Goal: Task Accomplishment & Management: Complete application form

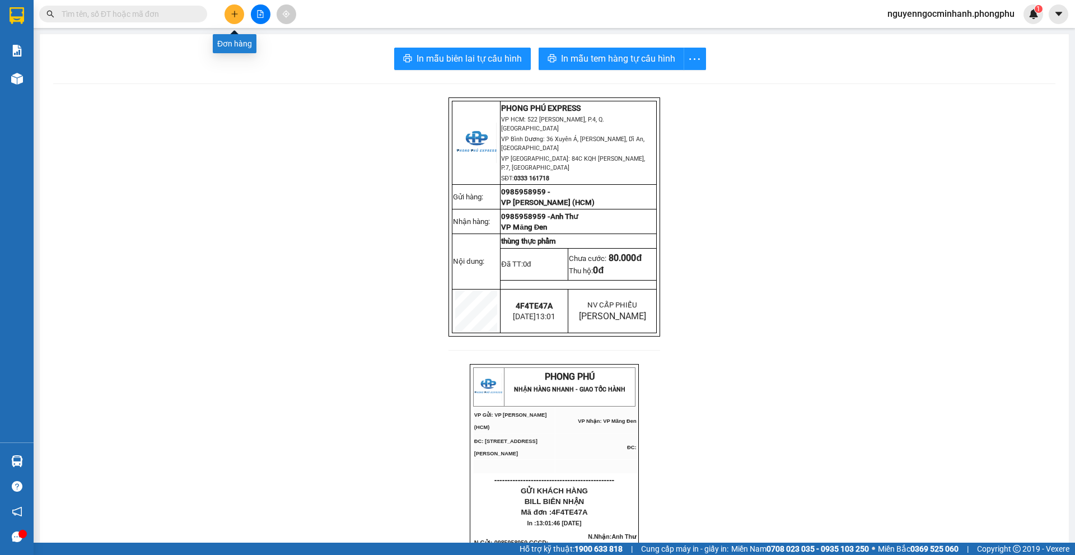
click at [231, 12] on icon "plus" at bounding box center [235, 14] width 8 height 8
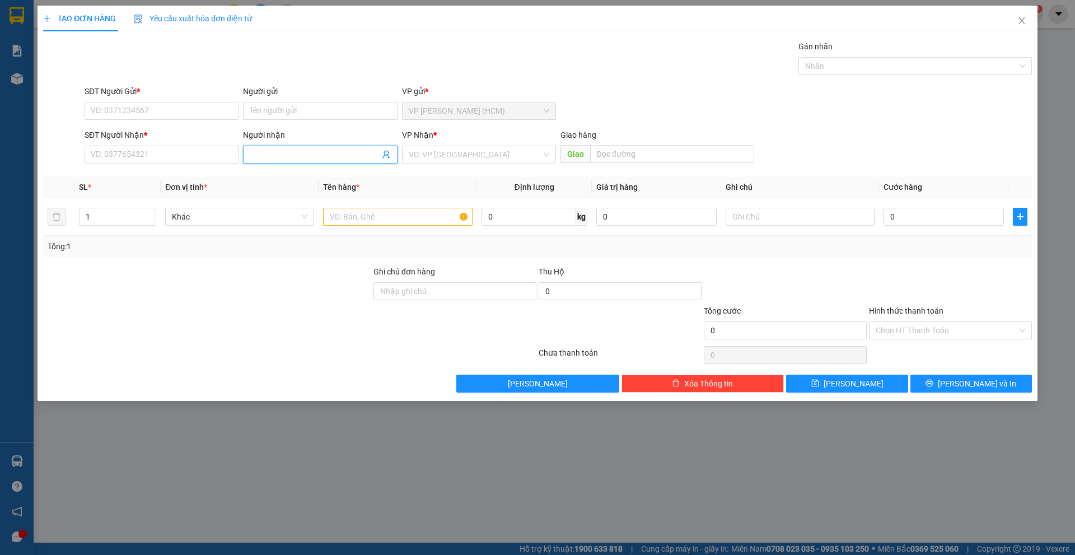
click at [281, 152] on input "Người nhận" at bounding box center [314, 154] width 129 height 12
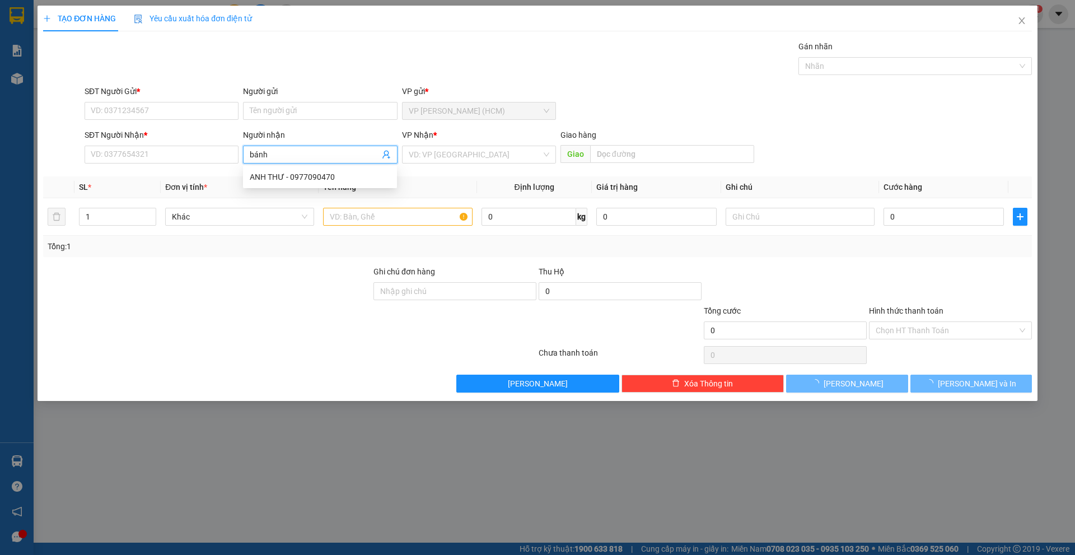
type input "bánh"
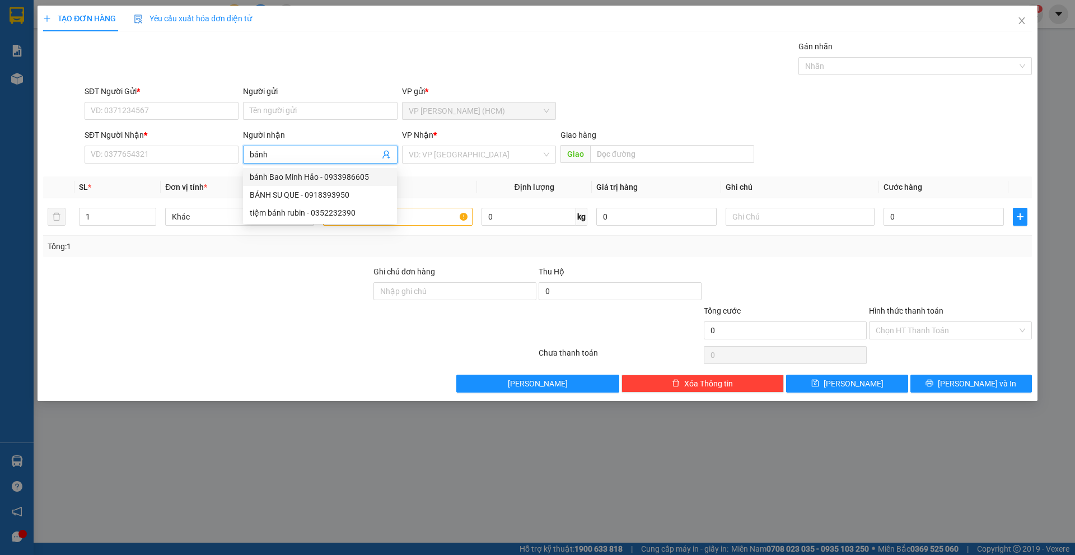
click at [282, 173] on div "bánh Bao Minh Hảo - 0933986605" at bounding box center [320, 177] width 141 height 12
type input "0933986605"
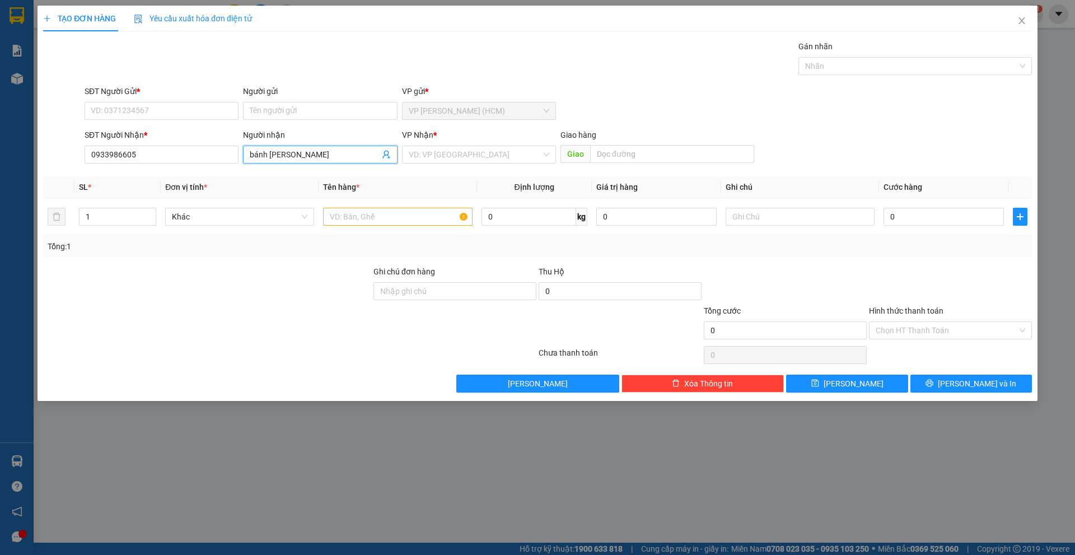
type input "bánh [PERSON_NAME]"
click at [376, 34] on div "TẠO ĐƠN HÀNG Yêu cầu xuất hóa đơn điện tử Transit Pickup Surcharge Ids Transit …" at bounding box center [537, 199] width 989 height 387
click at [195, 104] on input "SĐT Người Gửi *" at bounding box center [162, 111] width 154 height 18
click at [290, 110] on input "Người gửi" at bounding box center [320, 111] width 154 height 18
click at [393, 25] on div "TẠO ĐƠN HÀNG Yêu cầu xuất hóa đơn điện tử" at bounding box center [537, 19] width 989 height 26
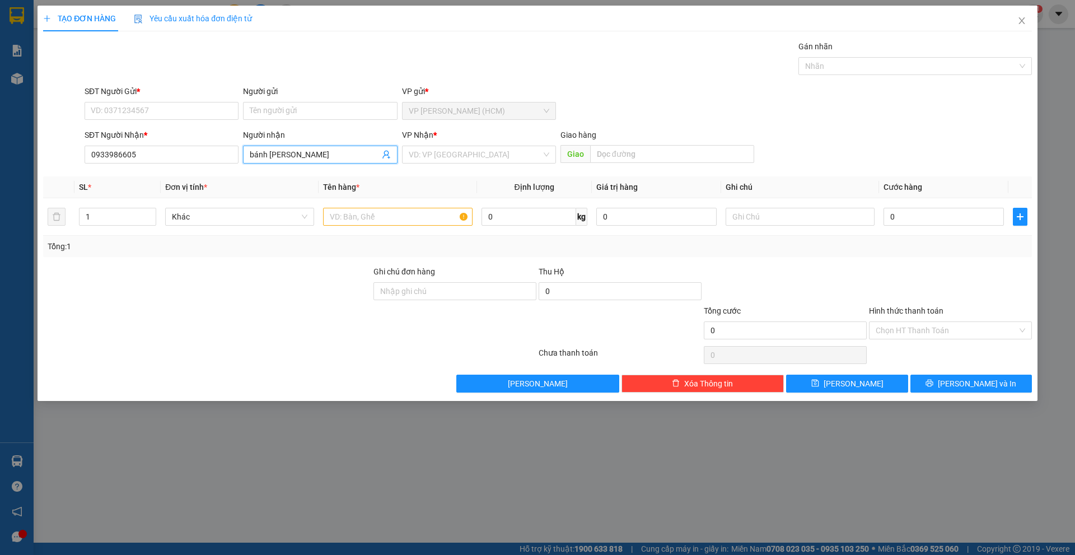
click at [359, 159] on input "bánh [PERSON_NAME]" at bounding box center [314, 154] width 129 height 12
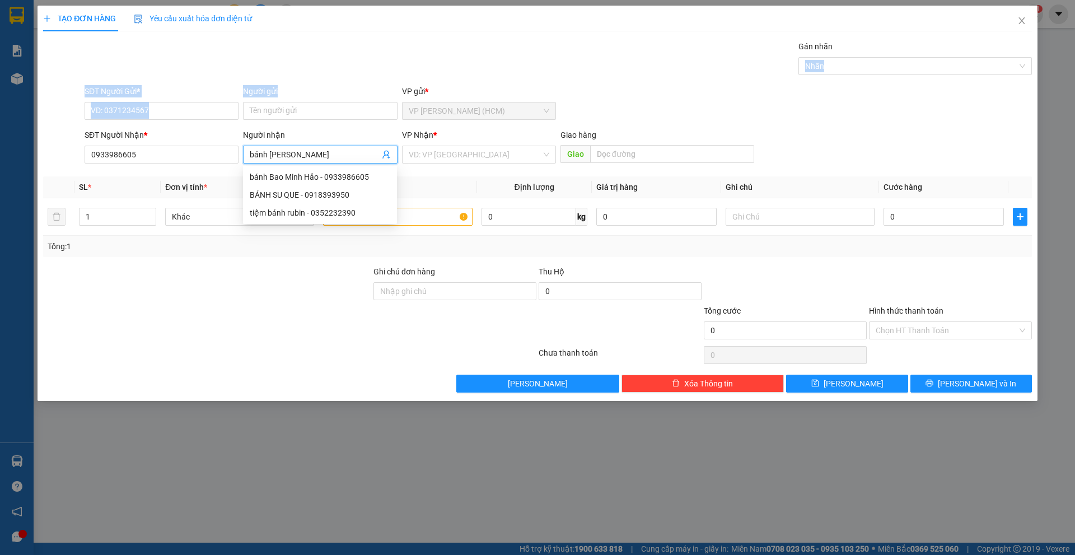
drag, startPoint x: 295, startPoint y: 77, endPoint x: 296, endPoint y: 89, distance: 11.9
click at [296, 87] on div "Transit Pickup Surcharge Ids Transit Deliver Surcharge Ids Transit Deliver Surc…" at bounding box center [537, 216] width 989 height 352
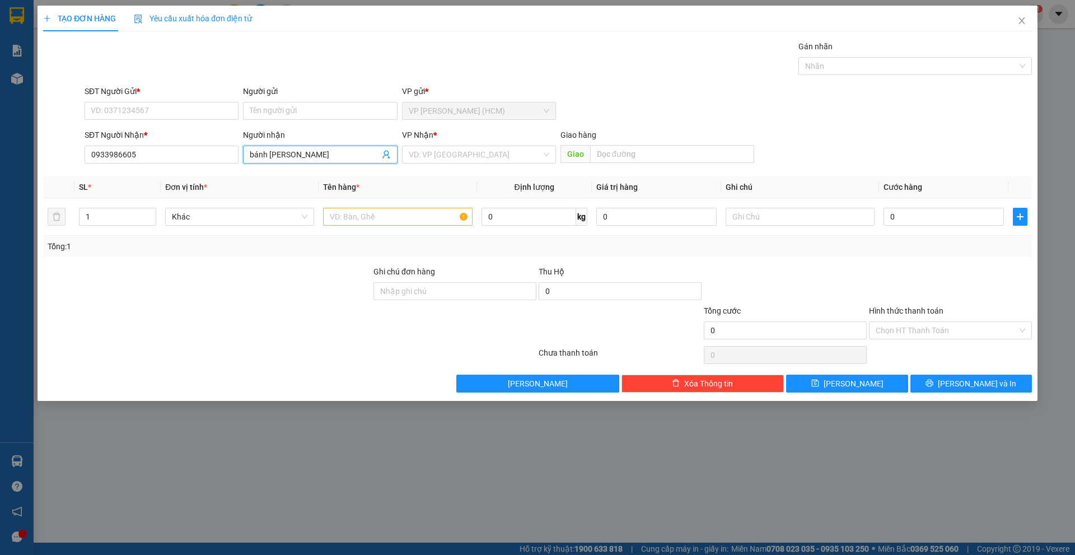
click at [318, 153] on input "bánh [PERSON_NAME]" at bounding box center [314, 154] width 129 height 12
drag, startPoint x: 332, startPoint y: 150, endPoint x: 207, endPoint y: 165, distance: 125.8
click at [207, 165] on div "SĐT Người Nhận * 0933986605 Người nhận bánh Bao Minh Hảo VP Nhận * VD: VP Sài G…" at bounding box center [558, 148] width 952 height 39
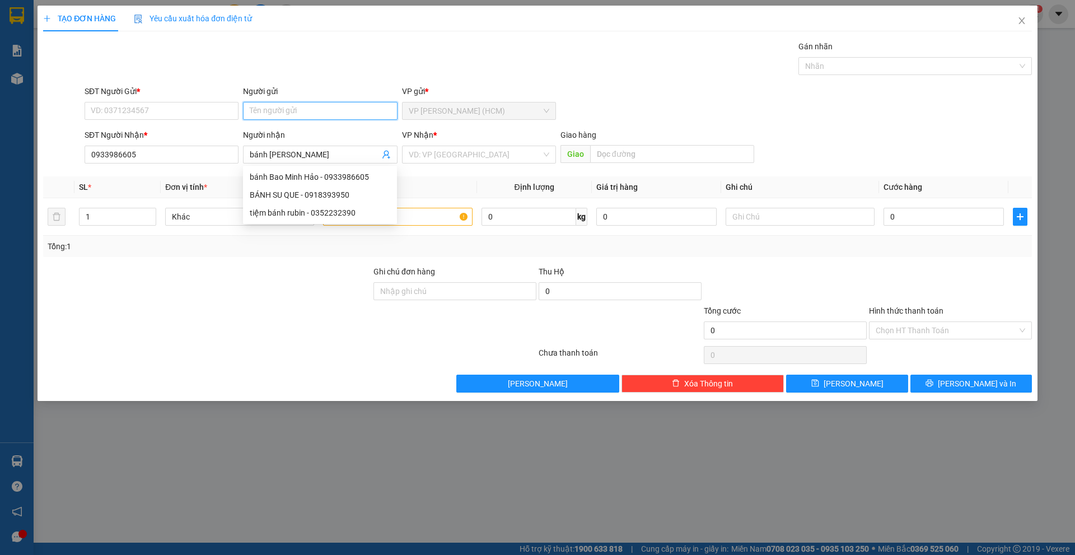
click at [275, 115] on input "Người gửi" at bounding box center [320, 111] width 154 height 18
paste input "bánh [PERSON_NAME]"
type input "bánh [PERSON_NAME]"
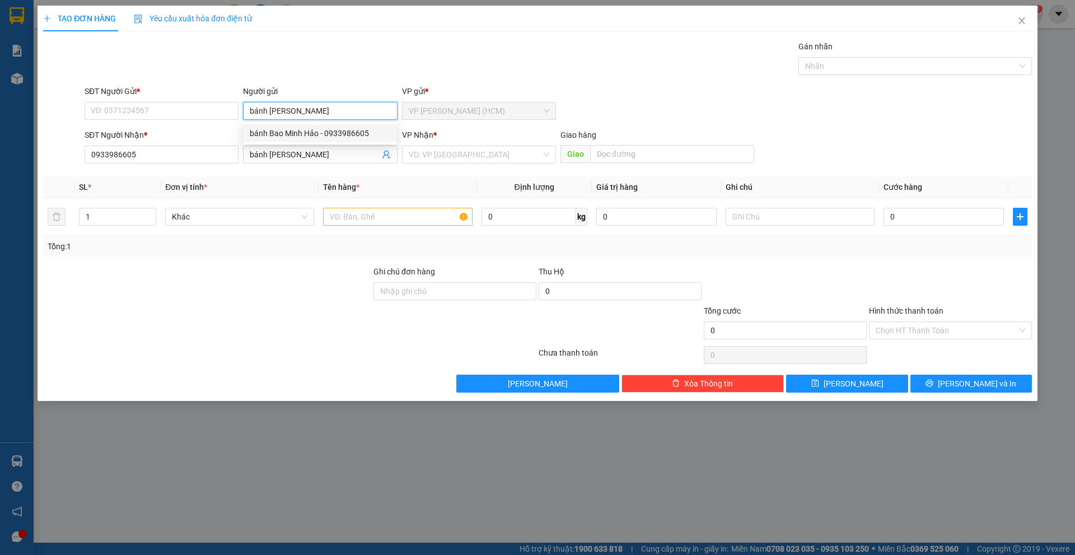
click at [318, 134] on div "bánh Bao Minh Hảo - 0933986605" at bounding box center [320, 133] width 141 height 12
type input "0933986605"
type input "bánh [PERSON_NAME]"
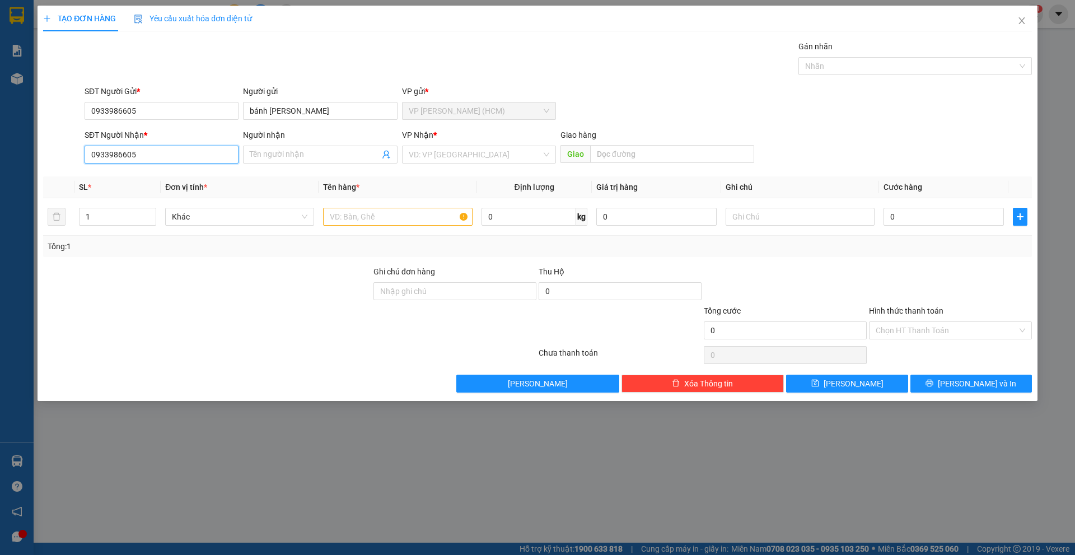
drag, startPoint x: 192, startPoint y: 155, endPoint x: 0, endPoint y: 176, distance: 193.3
click at [0, 176] on div "TẠO ĐƠN HÀNG Yêu cầu xuất hóa đơn điện tử Transit Pickup Surcharge Ids Transit …" at bounding box center [537, 277] width 1075 height 555
click at [430, 49] on div "Gán nhãn Nhãn" at bounding box center [558, 59] width 952 height 39
click at [361, 110] on input "bánh [PERSON_NAME]" at bounding box center [320, 111] width 154 height 18
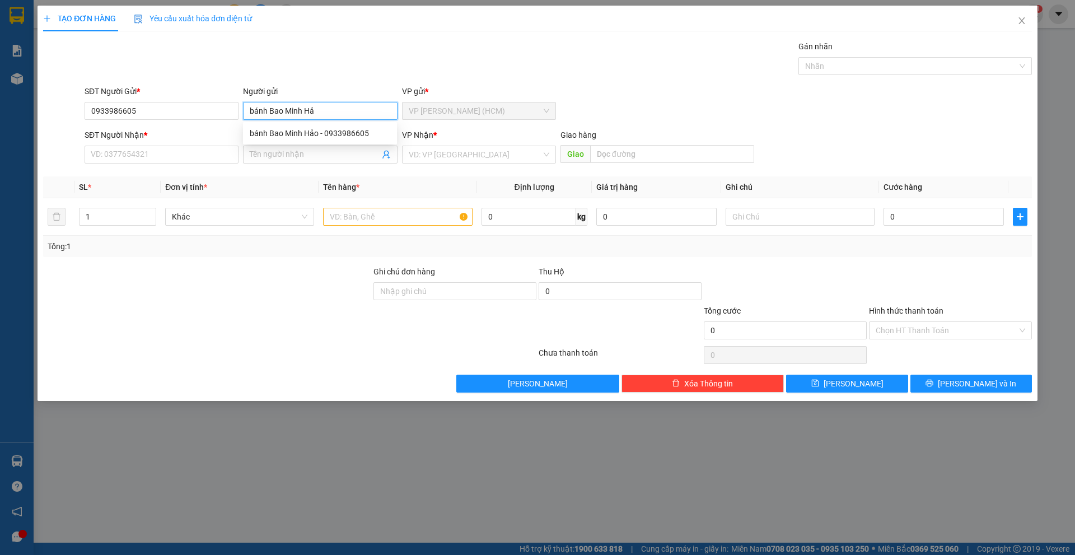
type input "bánh [PERSON_NAME]"
click at [341, 129] on div "bánh Bao Minh Hảo - 0933986605" at bounding box center [320, 133] width 141 height 12
click at [162, 160] on input "SĐT Người Nhận *" at bounding box center [162, 155] width 154 height 18
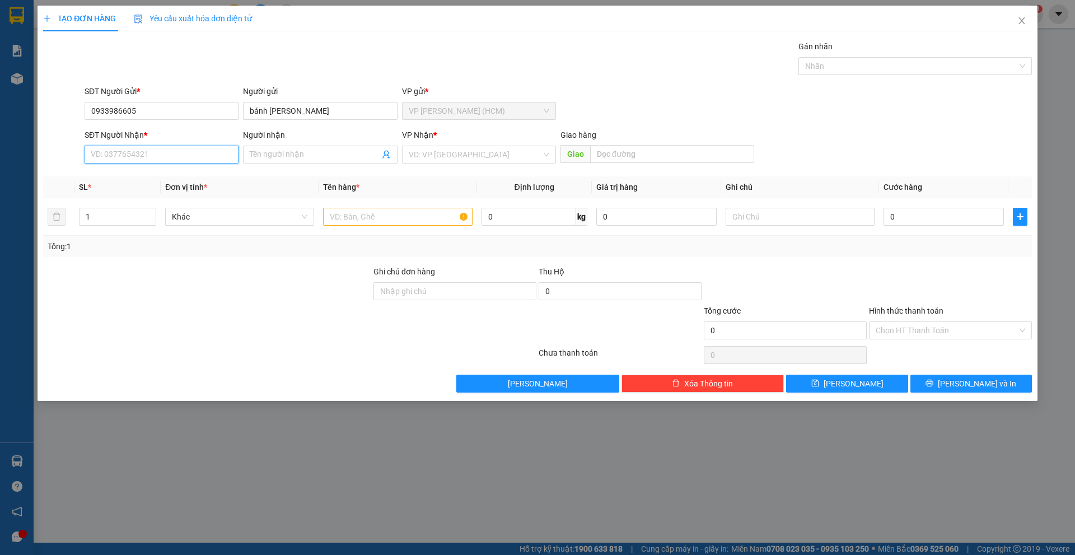
click at [171, 153] on input "SĐT Người Nhận *" at bounding box center [162, 155] width 154 height 18
click at [381, 218] on input "text" at bounding box center [397, 217] width 149 height 18
type input "thùng bánh bao"
drag, startPoint x: 138, startPoint y: 213, endPoint x: 44, endPoint y: 214, distance: 94.1
click at [44, 214] on tr "1 Khác thùng bánh bao 0 kg 0 0" at bounding box center [537, 217] width 989 height 38
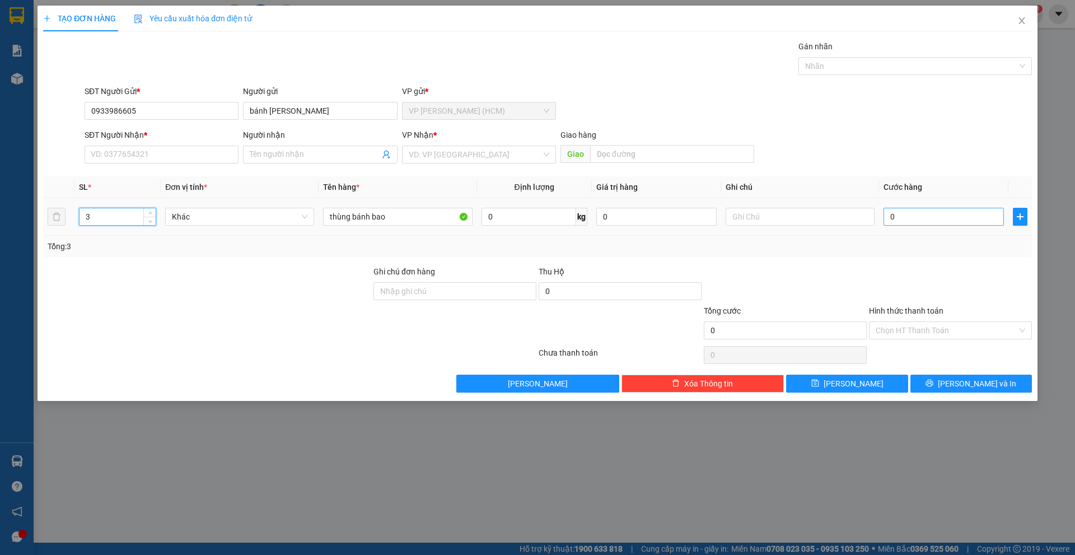
type input "3"
click at [918, 216] on input "0" at bounding box center [944, 217] width 120 height 18
type input "1"
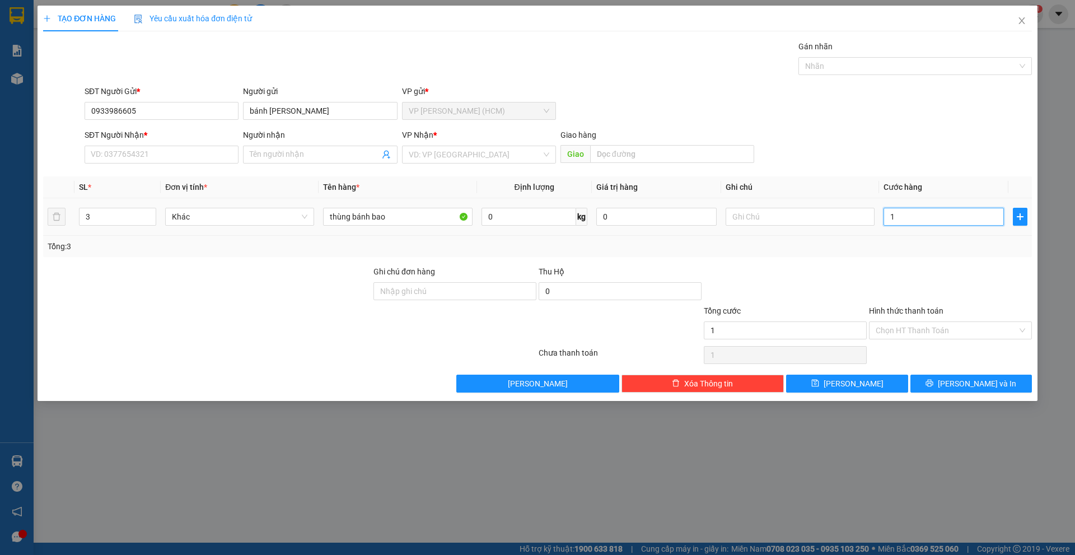
type input "15"
type input "150"
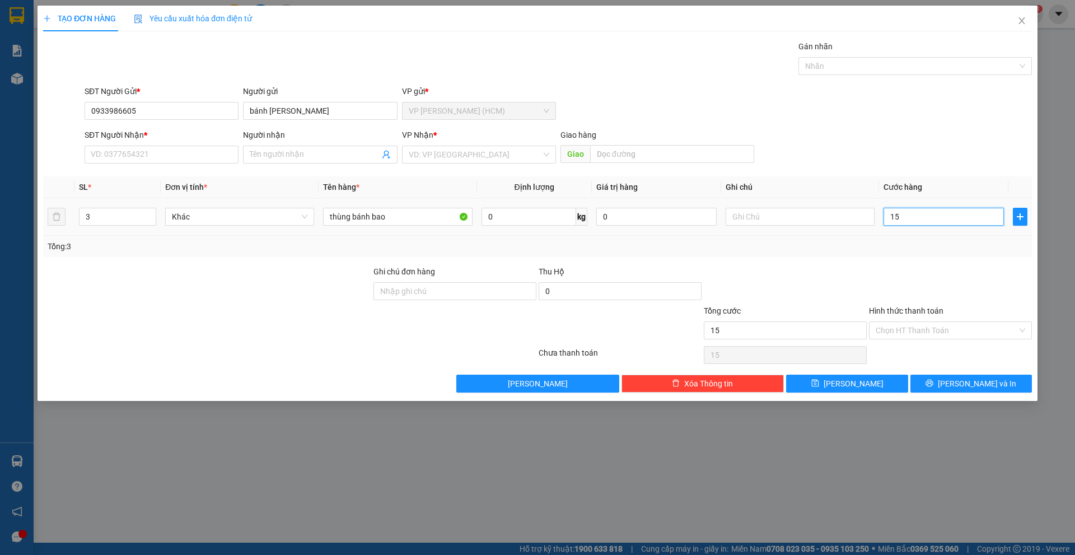
type input "150"
type input "1.500"
type input "15.000"
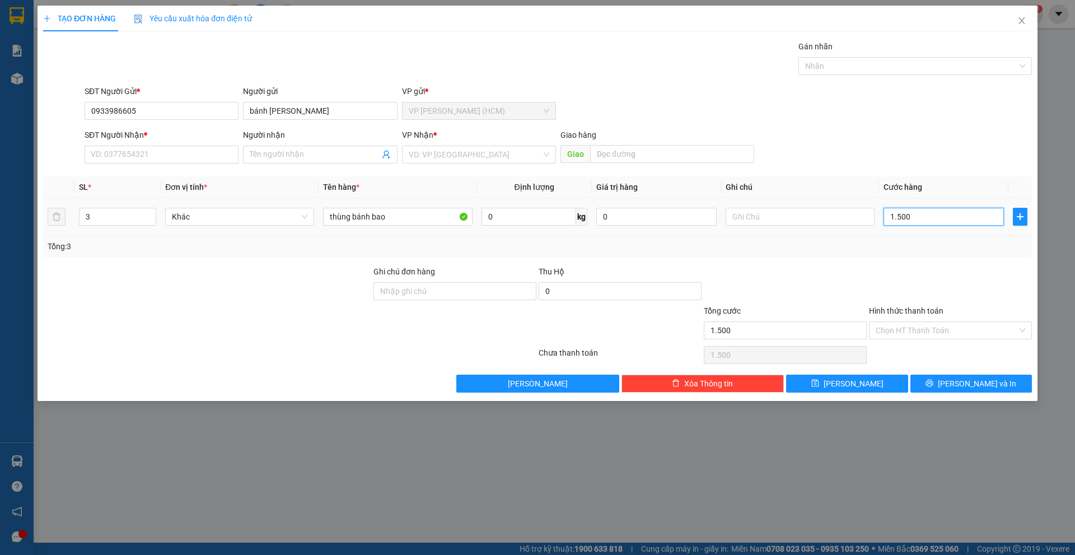
type input "15.000"
type input "150.000"
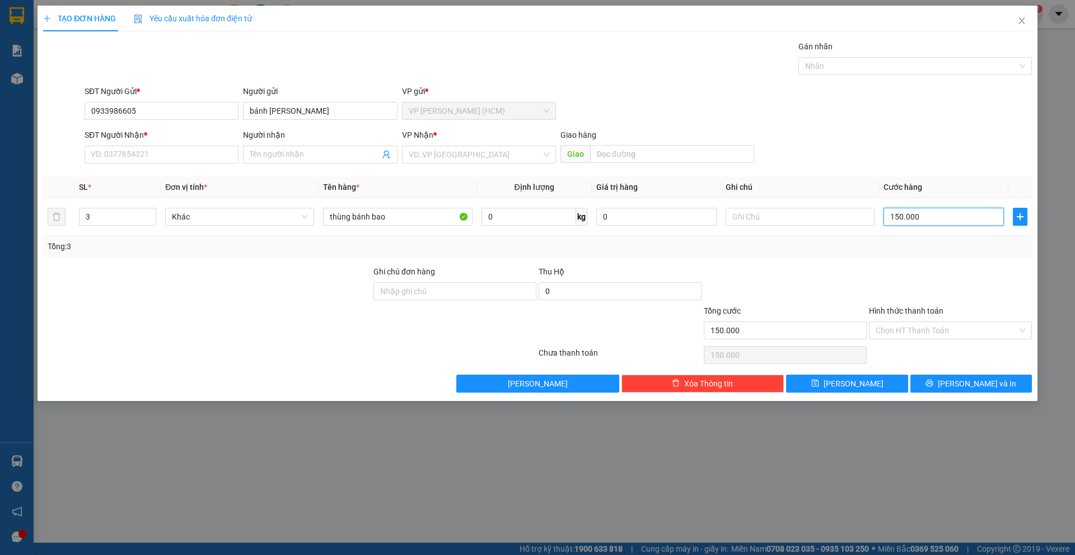
type input "150.000"
drag, startPoint x: 856, startPoint y: 258, endPoint x: 845, endPoint y: 234, distance: 26.6
click at [856, 258] on div "Transit Pickup Surcharge Ids Transit Deliver Surcharge Ids Transit Deliver Surc…" at bounding box center [537, 216] width 989 height 352
click at [304, 159] on input "Người nhận" at bounding box center [314, 154] width 129 height 12
click at [318, 152] on input "Người nhận" at bounding box center [314, 154] width 129 height 12
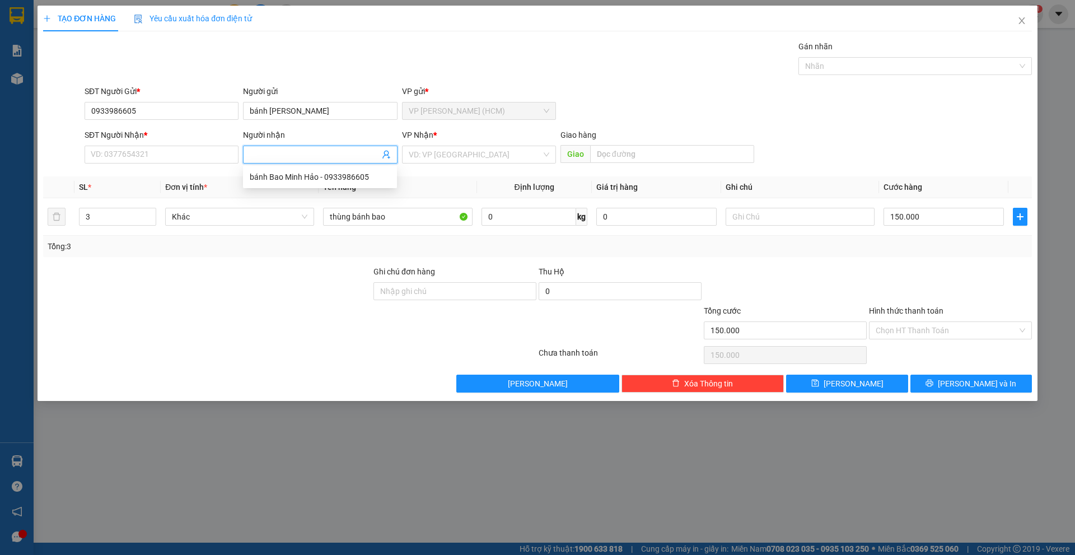
drag, startPoint x: 203, startPoint y: 92, endPoint x: 197, endPoint y: 96, distance: 7.0
click at [203, 92] on div "SĐT Người Gửi *" at bounding box center [162, 91] width 154 height 12
click at [203, 102] on input "0933986605" at bounding box center [162, 111] width 154 height 18
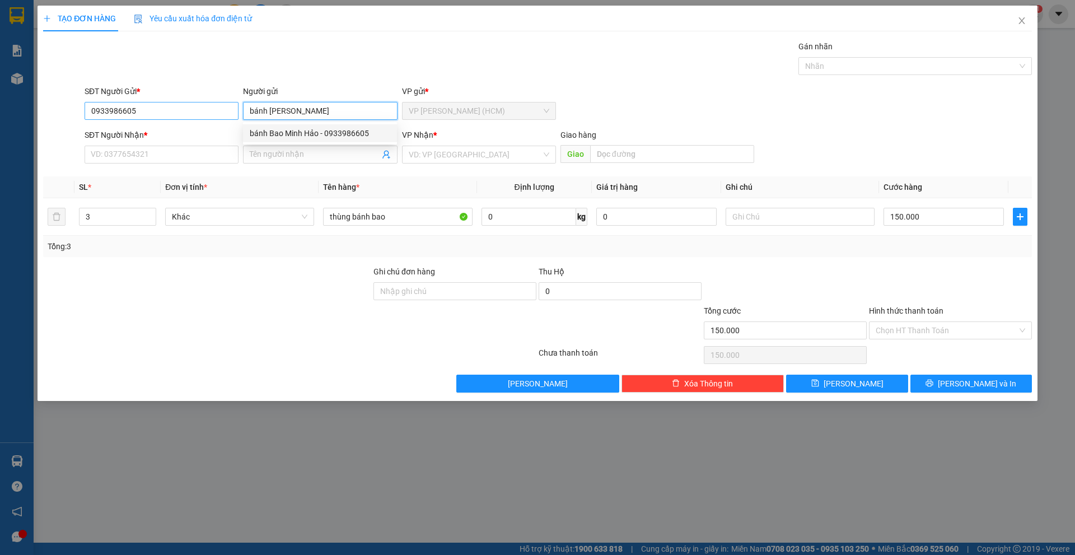
drag, startPoint x: 335, startPoint y: 119, endPoint x: 211, endPoint y: 118, distance: 124.9
click at [211, 118] on div "SĐT Người Gửi * 0933986605 Người gửi bánh [PERSON_NAME] VP gửi * VP [PERSON_NAM…" at bounding box center [558, 104] width 952 height 39
click at [325, 71] on div "Gán nhãn Nhãn" at bounding box center [558, 59] width 952 height 39
click at [329, 154] on input "Người nhận" at bounding box center [314, 154] width 129 height 12
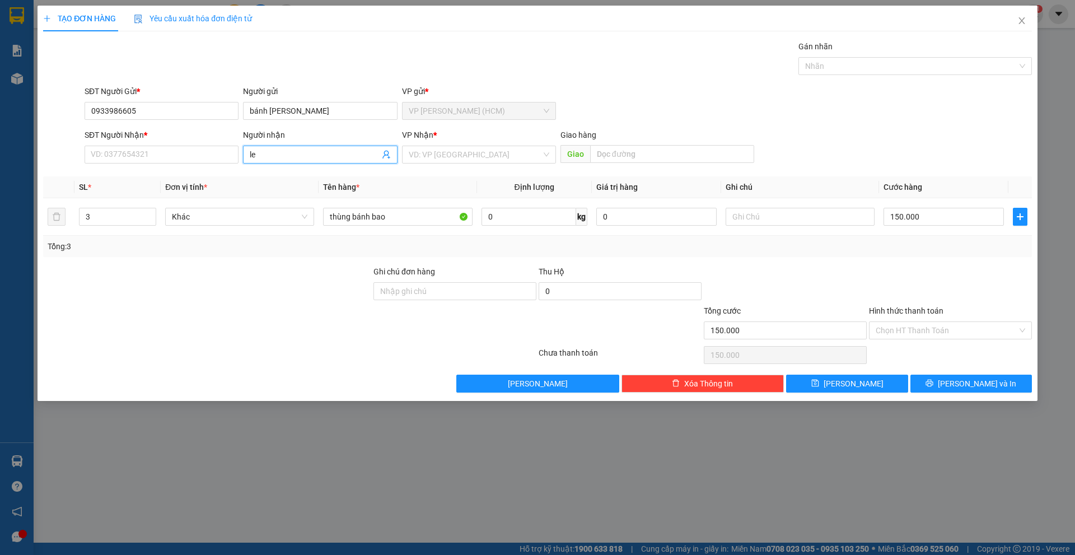
type input "l"
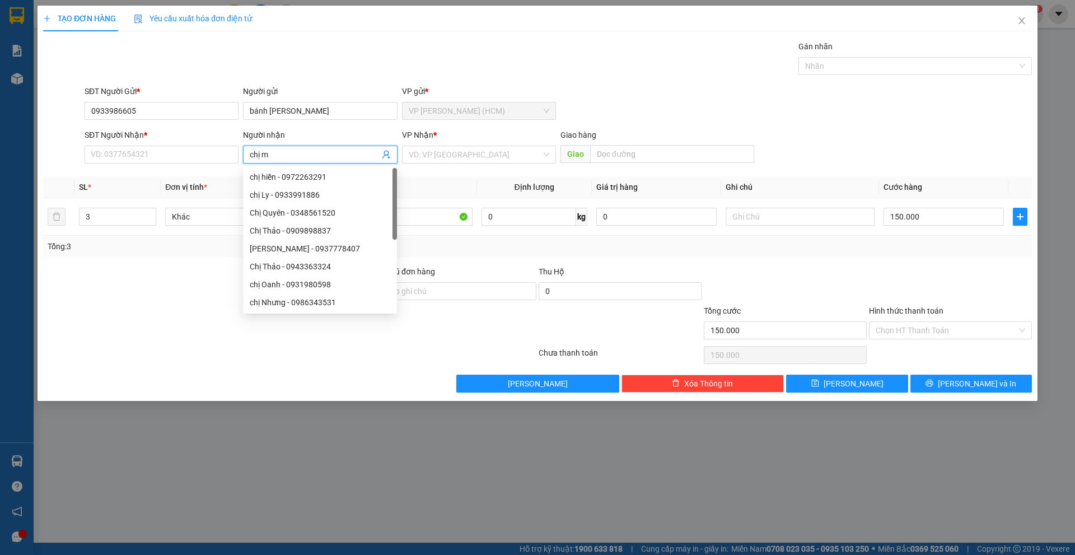
type input "chị my"
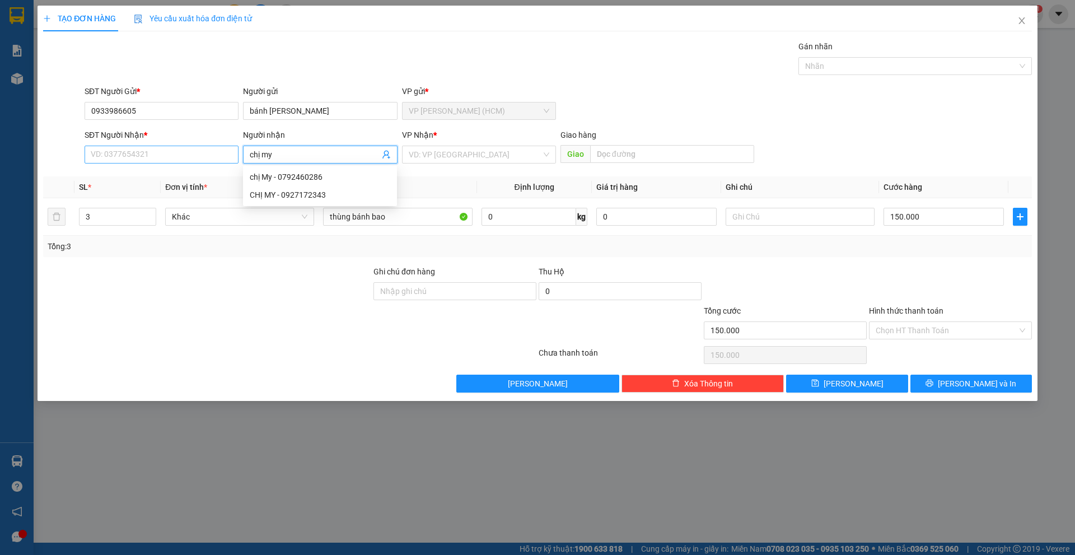
drag, startPoint x: 329, startPoint y: 154, endPoint x: 215, endPoint y: 157, distance: 114.3
click at [215, 157] on div "SĐT Người Nhận * VD: 0377654321 Người nhận chị my VP Nhận * VD: VP Sài Gòn Giao…" at bounding box center [558, 148] width 952 height 39
drag, startPoint x: 319, startPoint y: 157, endPoint x: 231, endPoint y: 155, distance: 88.0
click at [231, 155] on div "SĐT Người Nhận * VD: 0377654321 Người nhận 4756 4756 VP Nhận * VD: VP [GEOGRAPH…" at bounding box center [558, 148] width 952 height 39
type input "4756"
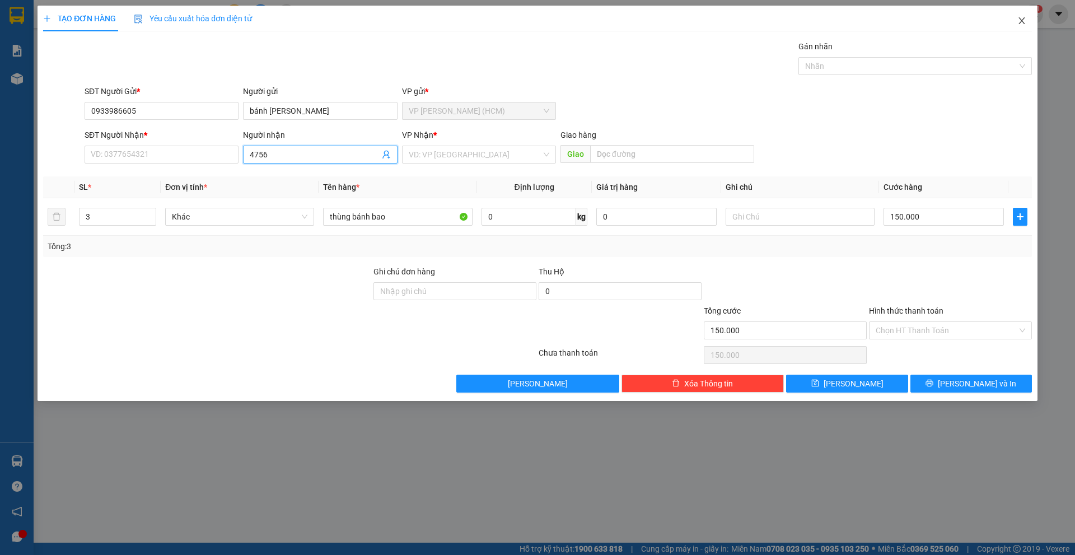
click at [1020, 17] on icon "close" at bounding box center [1022, 20] width 9 height 9
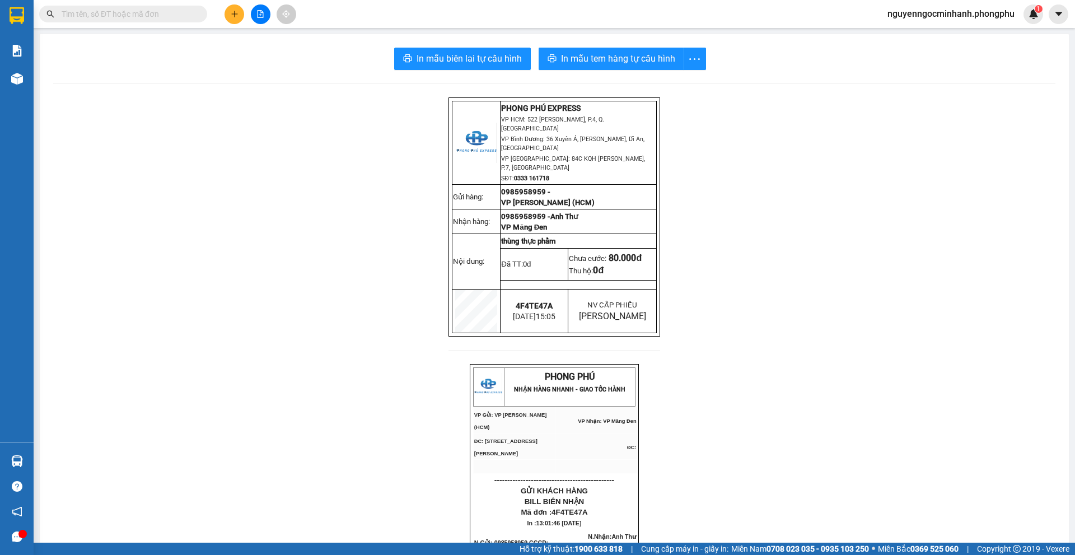
click at [189, 14] on input "text" at bounding box center [128, 14] width 132 height 12
paste input "4756"
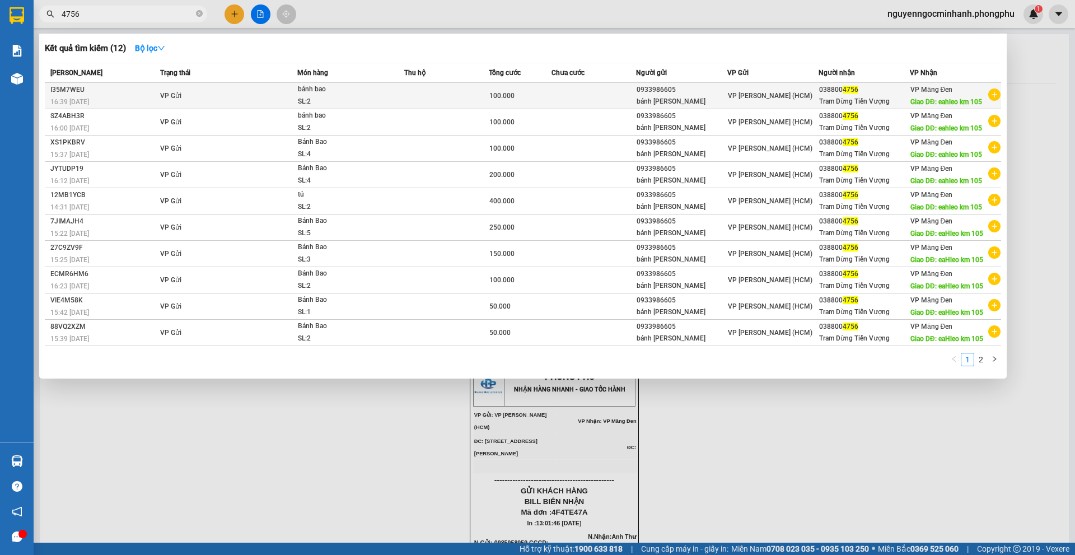
type input "4756"
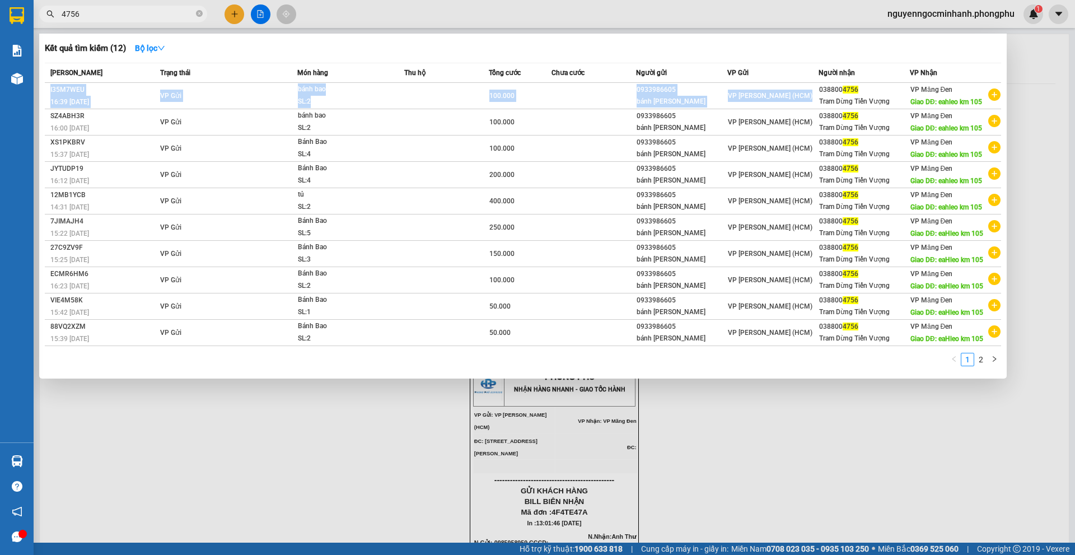
drag, startPoint x: 816, startPoint y: 87, endPoint x: 856, endPoint y: 72, distance: 42.5
click at [856, 72] on table "Mã ĐH Trạng thái Món hàng Thu hộ Tổng cước Chưa cước Người gửi VP Gửi Người nhậ…" at bounding box center [523, 204] width 957 height 283
click at [739, 15] on div at bounding box center [537, 277] width 1075 height 555
click at [115, 11] on input "4756" at bounding box center [128, 14] width 132 height 12
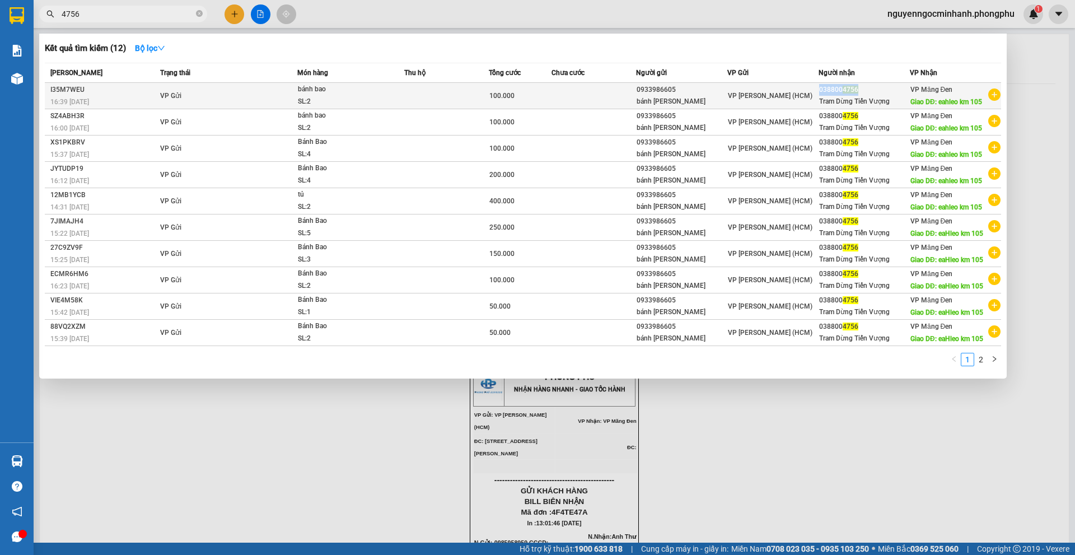
copy div "038800 4756"
drag, startPoint x: 818, startPoint y: 90, endPoint x: 865, endPoint y: 92, distance: 47.1
click at [865, 92] on td "038800 4756 Tram Dừng Tiến Vượng" at bounding box center [864, 96] width 91 height 26
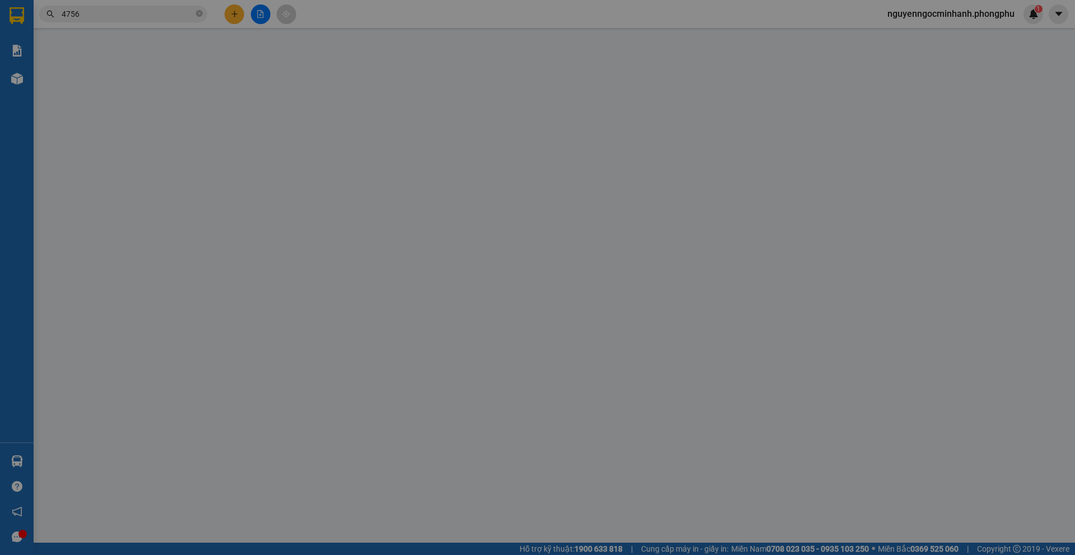
type input "0933986605"
type input "0388004756"
type input "eahleo km 105"
type input "100.000"
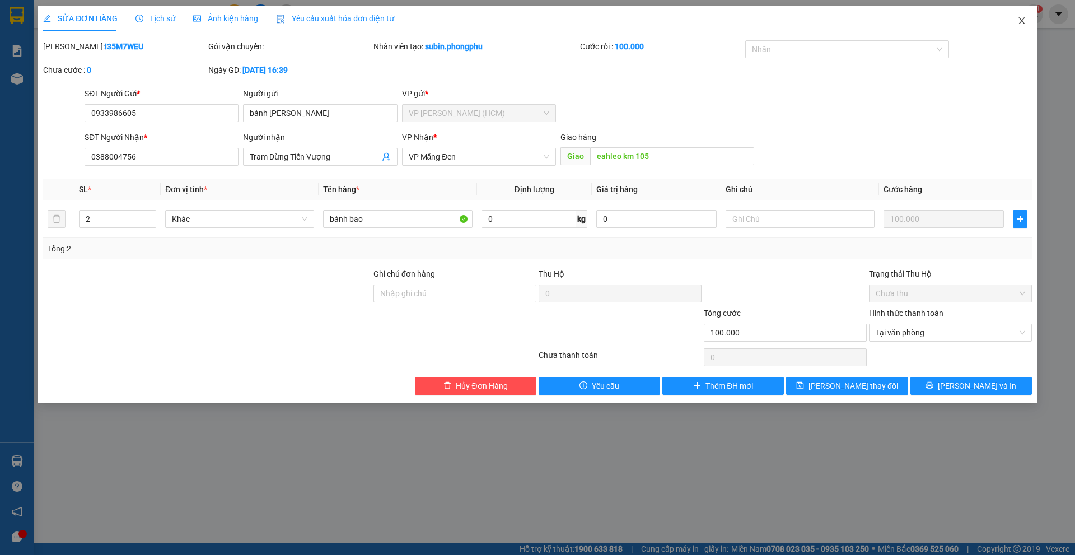
click at [1018, 23] on icon "close" at bounding box center [1022, 20] width 9 height 9
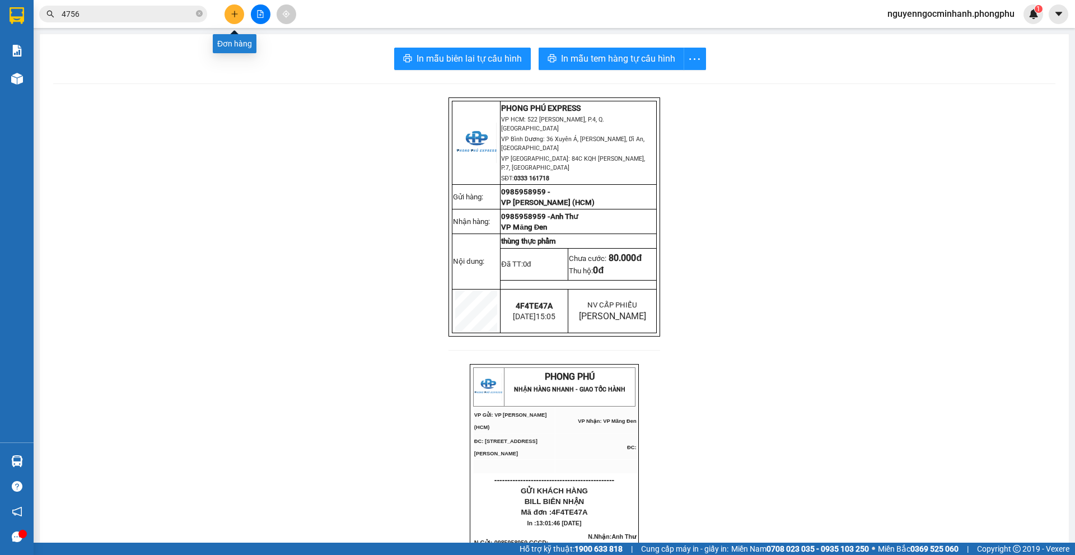
click at [234, 12] on icon "plus" at bounding box center [235, 14] width 8 height 8
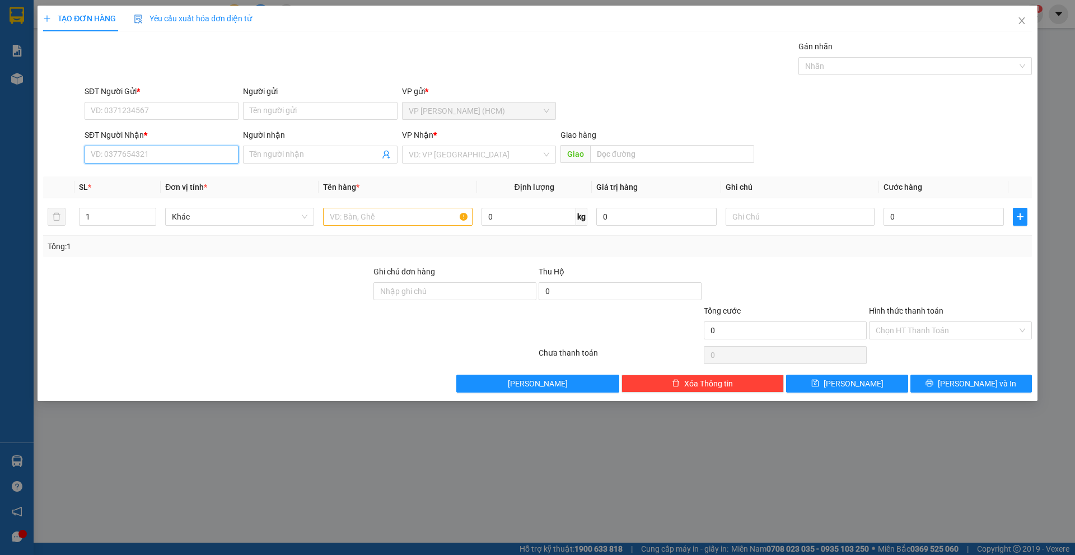
click at [174, 156] on input "SĐT Người Nhận *" at bounding box center [162, 155] width 154 height 18
paste input "0388004756"
type input "0388004756"
click at [155, 183] on div "0388004756 - Tram Dừng Tiến Vượng" at bounding box center [162, 177] width 154 height 18
type input "Tram Dừng Tiến Vượng"
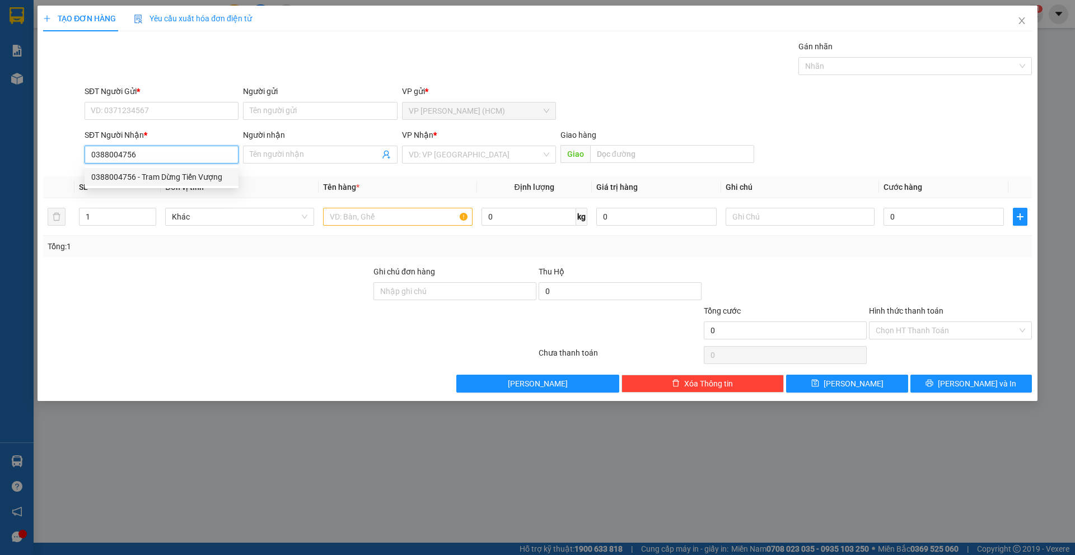
type input "eahleo km 105"
type input "100.000"
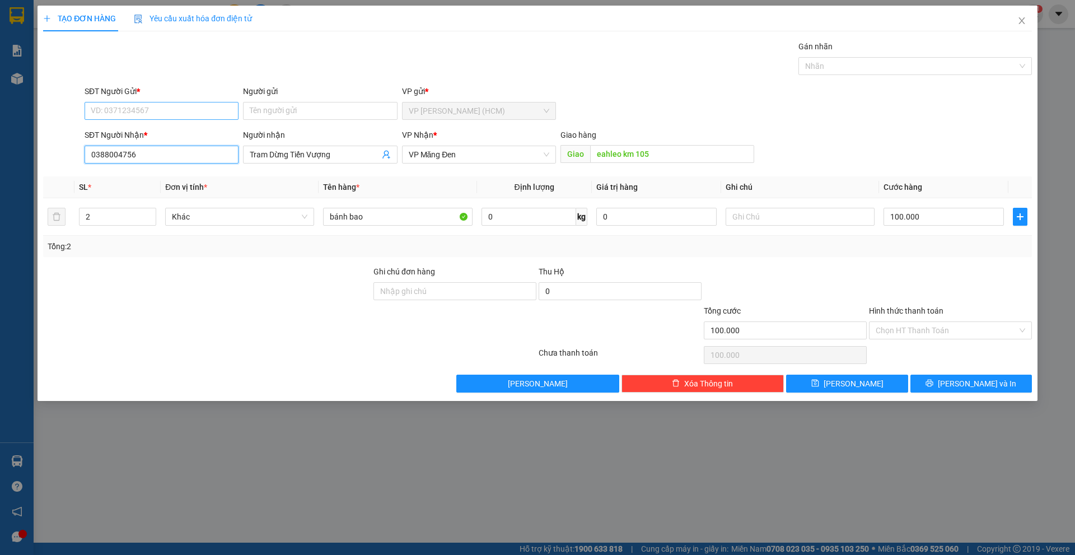
type input "0388004756"
click at [167, 111] on input "SĐT Người Gửi *" at bounding box center [162, 111] width 154 height 18
click at [170, 132] on div "0933986605 - bánh Bao Minh Hảo" at bounding box center [161, 133] width 141 height 12
type input "0933986605"
type input "bánh [PERSON_NAME]"
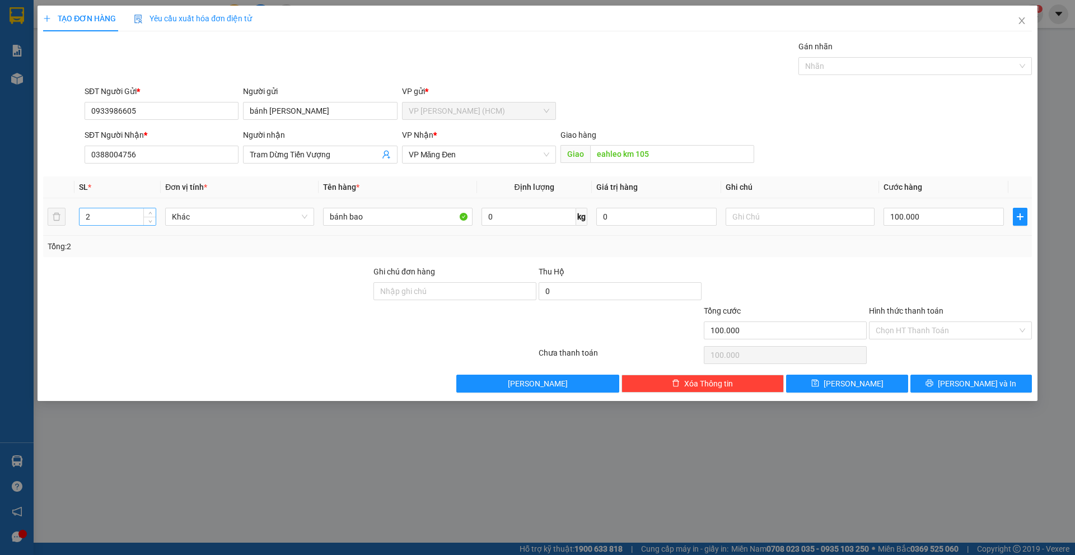
click at [102, 218] on input "2" at bounding box center [118, 216] width 76 height 17
type input "3"
drag, startPoint x: 120, startPoint y: 278, endPoint x: 128, endPoint y: 274, distance: 9.0
click at [122, 277] on div at bounding box center [207, 284] width 330 height 39
click at [951, 218] on input "100.000" at bounding box center [944, 217] width 120 height 18
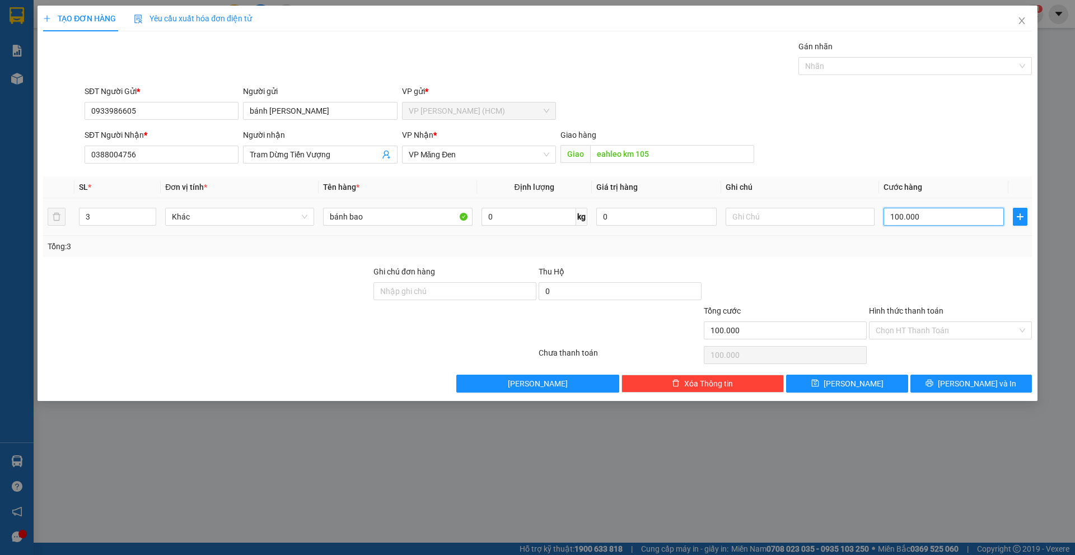
type input "1"
type input "15"
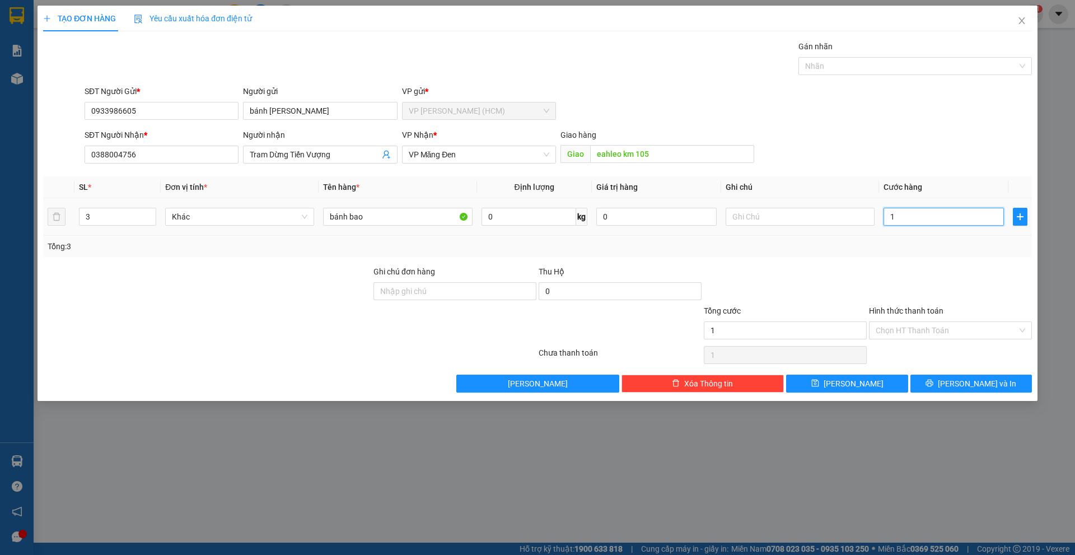
type input "15"
type input "150"
type input "1.500"
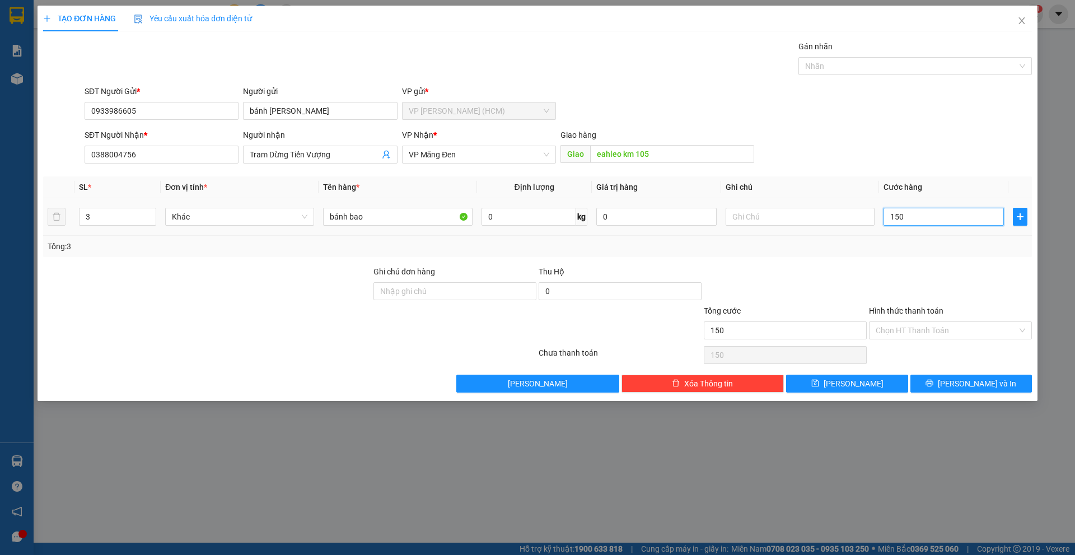
type input "1.500"
type input "15.000"
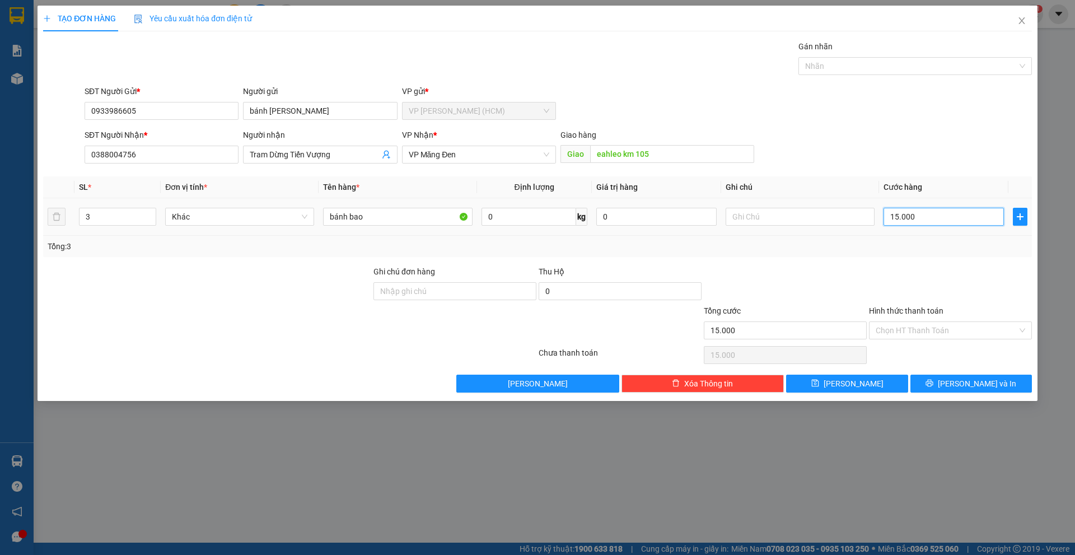
type input "150.000"
click at [825, 130] on div "SĐT Người Nhận * 0388004756 Người nhận Tram Dừng Tiến Vượng VP Nhận * VP Măng Đ…" at bounding box center [558, 148] width 952 height 39
click at [922, 331] on input "Hình thức thanh toán" at bounding box center [947, 330] width 142 height 17
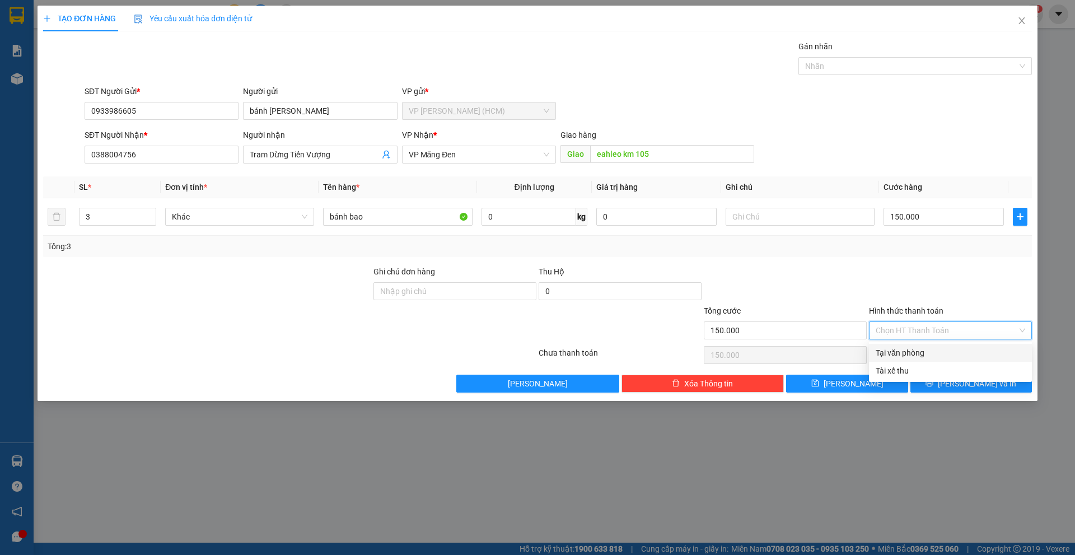
click at [917, 351] on div "Tại văn phòng" at bounding box center [951, 353] width 150 height 12
type input "0"
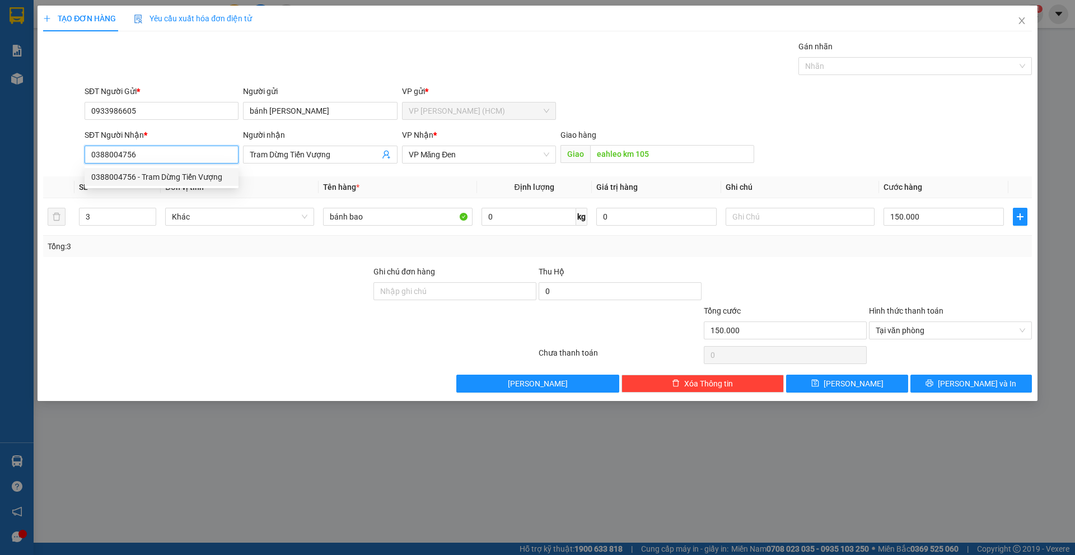
drag, startPoint x: 197, startPoint y: 160, endPoint x: 30, endPoint y: 168, distance: 166.5
click at [30, 168] on div "TẠO ĐƠN HÀNG Yêu cầu xuất hóa đơn điện tử Transit Pickup Surcharge Ids Transit …" at bounding box center [537, 277] width 1075 height 555
click at [974, 382] on span "[PERSON_NAME] và In" at bounding box center [977, 383] width 78 height 12
